Goal: Information Seeking & Learning: Learn about a topic

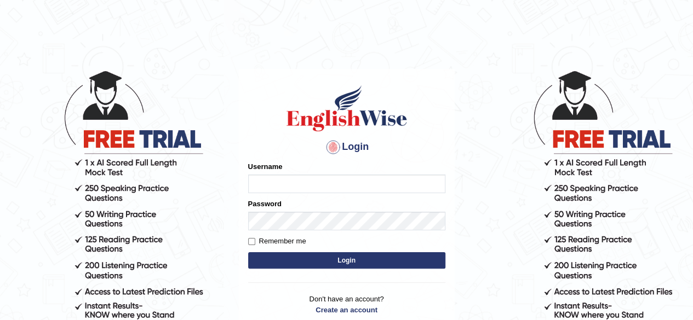
type input "[PERSON_NAME]"
click at [313, 259] on button "Login" at bounding box center [346, 261] width 197 height 16
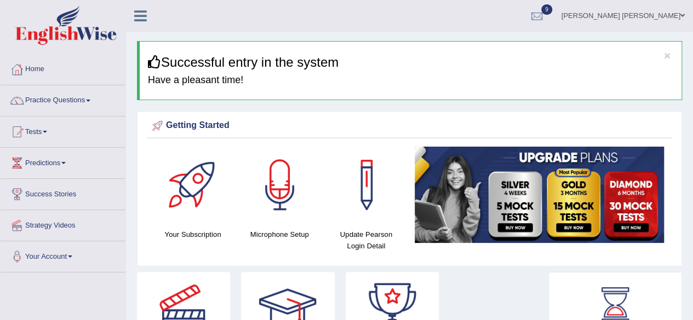
click at [90, 100] on span at bounding box center [88, 101] width 4 height 2
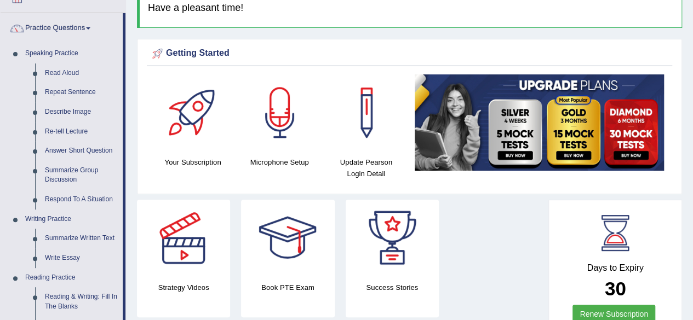
scroll to position [110, 0]
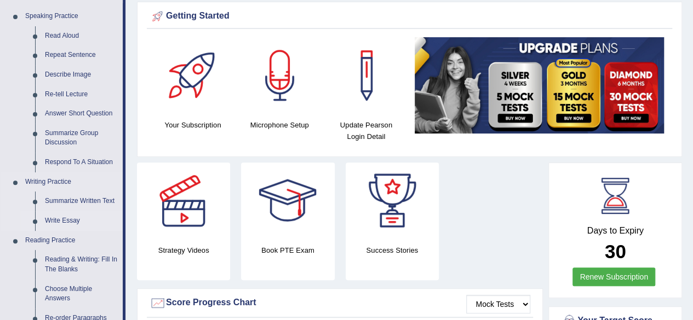
click at [68, 216] on link "Write Essay" at bounding box center [81, 221] width 83 height 20
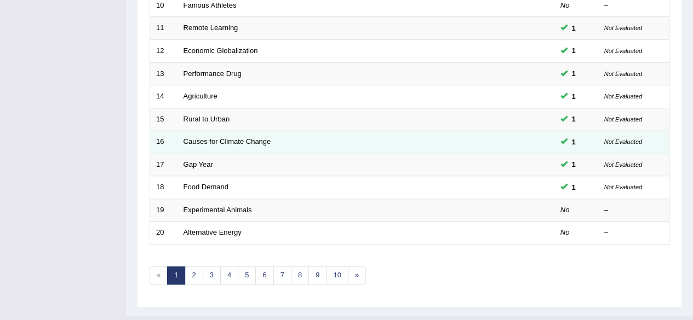
scroll to position [383, 0]
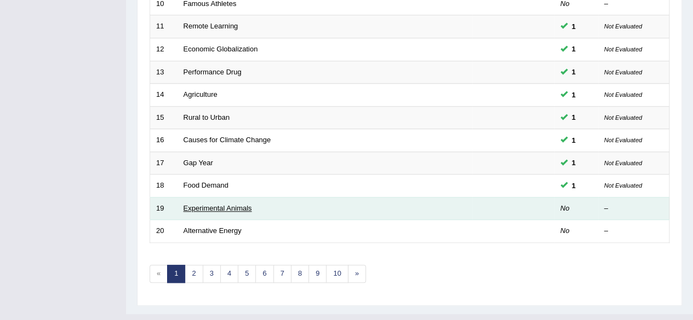
click at [222, 204] on link "Experimental Animals" at bounding box center [218, 208] width 68 height 8
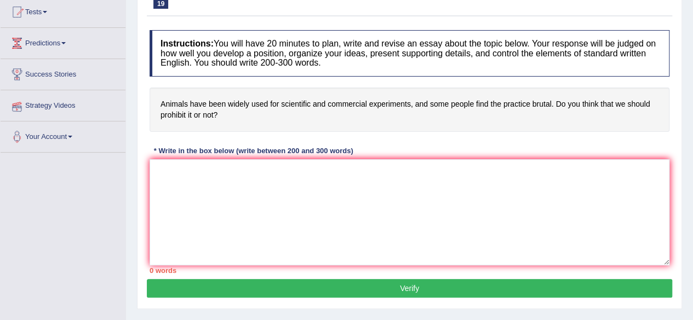
scroll to position [55, 0]
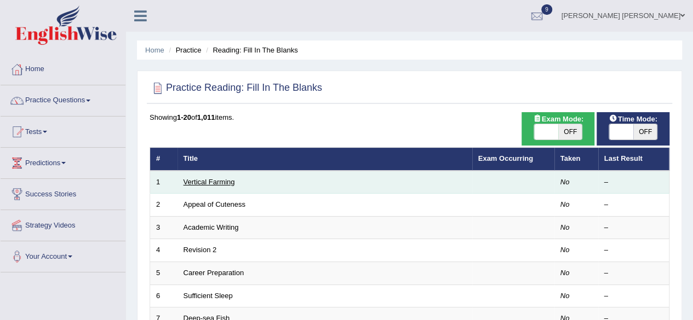
click at [215, 179] on link "Vertical Farming" at bounding box center [209, 182] width 51 height 8
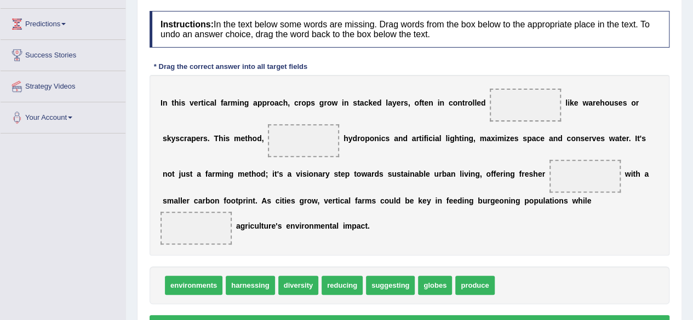
scroll to position [164, 0]
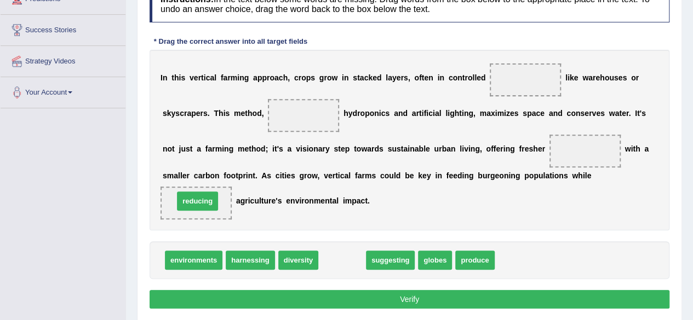
drag, startPoint x: 346, startPoint y: 261, endPoint x: 202, endPoint y: 202, distance: 156.2
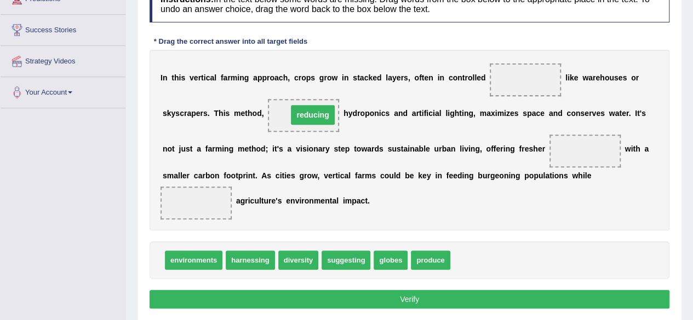
drag, startPoint x: 197, startPoint y: 203, endPoint x: 313, endPoint y: 114, distance: 146.6
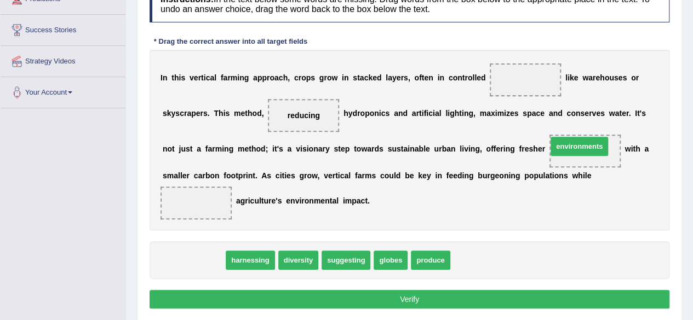
drag, startPoint x: 207, startPoint y: 258, endPoint x: 593, endPoint y: 144, distance: 402.1
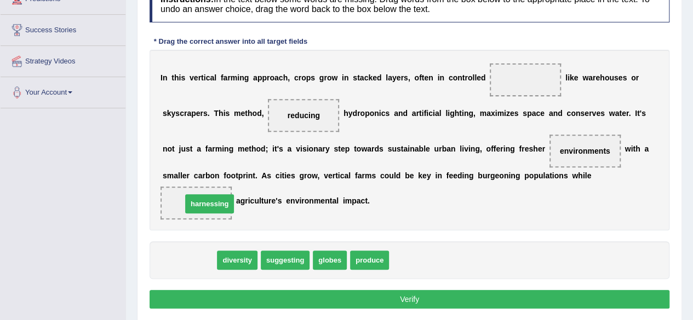
drag, startPoint x: 194, startPoint y: 259, endPoint x: 215, endPoint y: 201, distance: 61.2
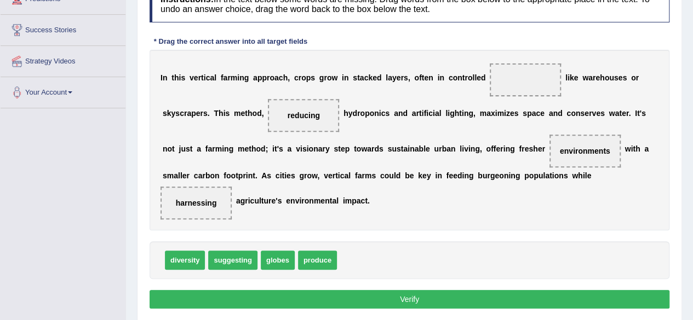
click at [398, 298] on button "Verify" at bounding box center [410, 299] width 520 height 19
drag, startPoint x: 192, startPoint y: 199, endPoint x: 529, endPoint y: 83, distance: 356.9
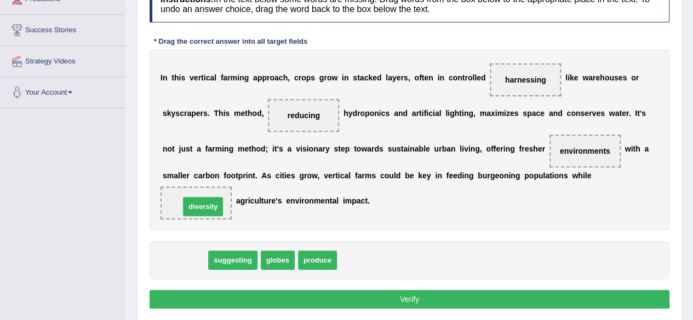
drag, startPoint x: 192, startPoint y: 257, endPoint x: 210, endPoint y: 207, distance: 54.1
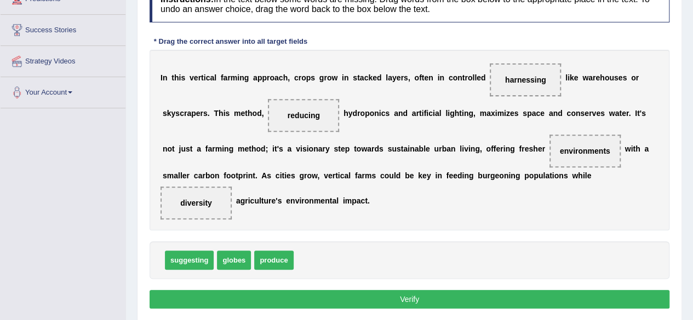
click at [395, 301] on button "Verify" at bounding box center [410, 299] width 520 height 19
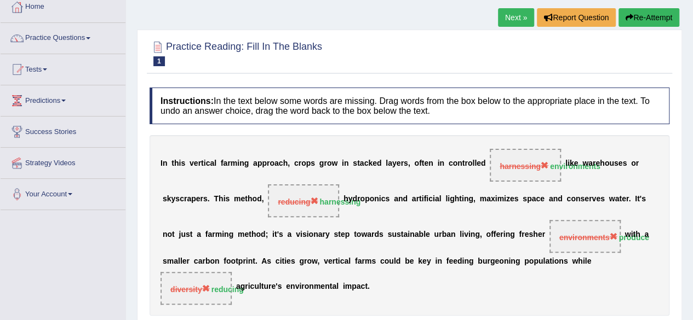
scroll to position [55, 0]
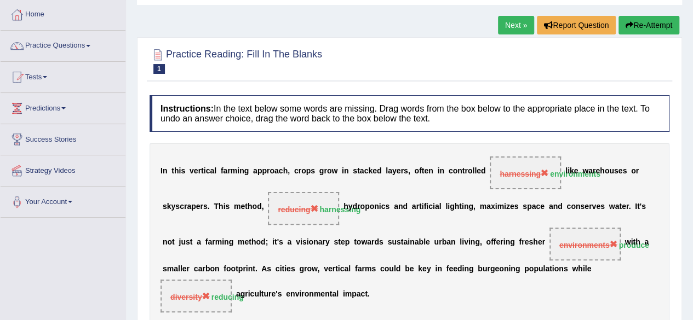
click at [509, 25] on link "Next »" at bounding box center [516, 25] width 36 height 19
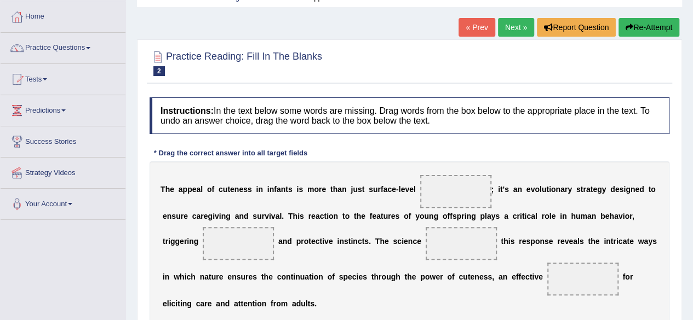
scroll to position [164, 0]
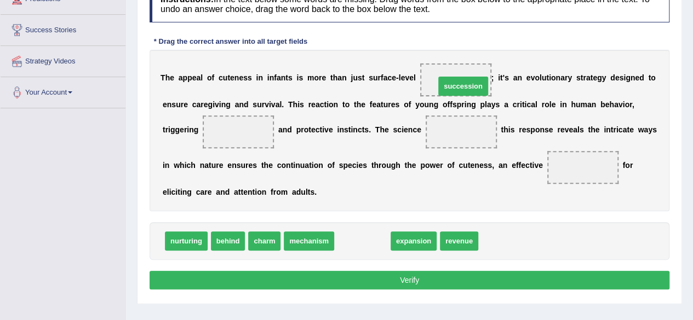
drag, startPoint x: 360, startPoint y: 242, endPoint x: 461, endPoint y: 86, distance: 185.4
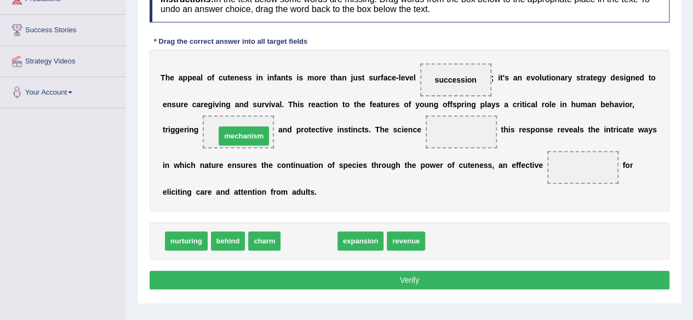
drag, startPoint x: 299, startPoint y: 242, endPoint x: 234, endPoint y: 135, distance: 124.7
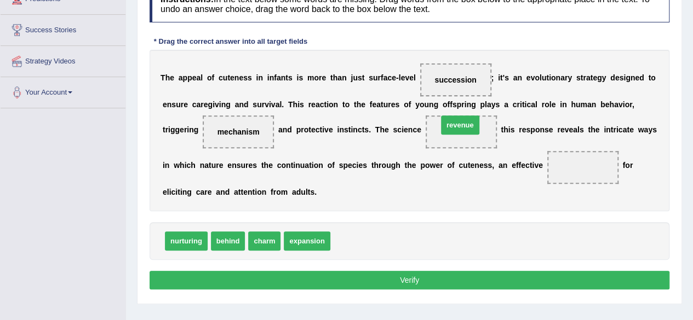
drag, startPoint x: 353, startPoint y: 237, endPoint x: 460, endPoint y: 121, distance: 158.2
drag, startPoint x: 458, startPoint y: 128, endPoint x: 577, endPoint y: 165, distance: 124.9
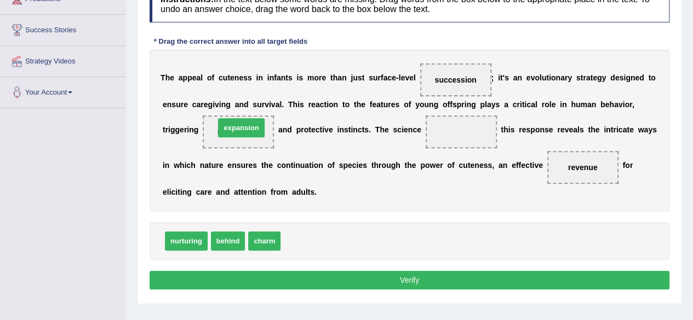
drag, startPoint x: 312, startPoint y: 236, endPoint x: 247, endPoint y: 123, distance: 131.1
drag, startPoint x: 313, startPoint y: 238, endPoint x: 459, endPoint y: 133, distance: 179.4
click at [405, 272] on button "Verify" at bounding box center [410, 280] width 520 height 19
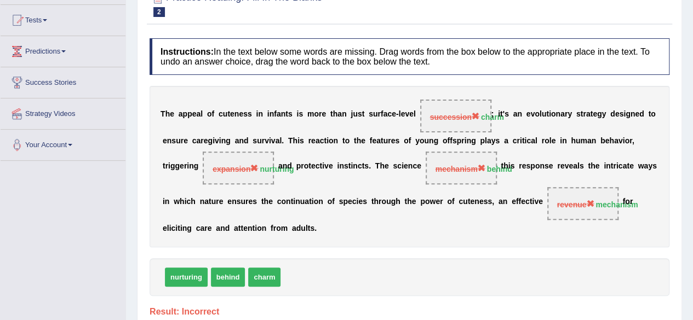
scroll to position [0, 0]
